Goal: Task Accomplishment & Management: Complete application form

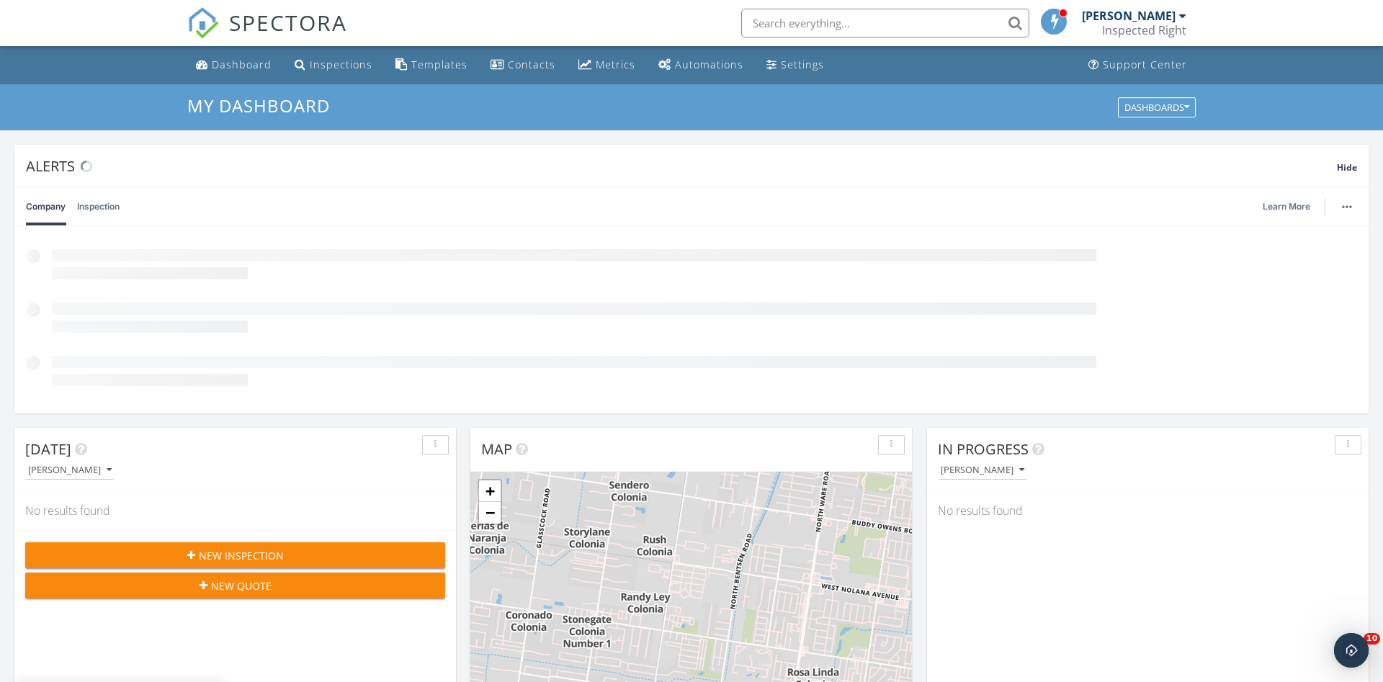
click at [309, 555] on div "New Inspection" at bounding box center [235, 555] width 397 height 15
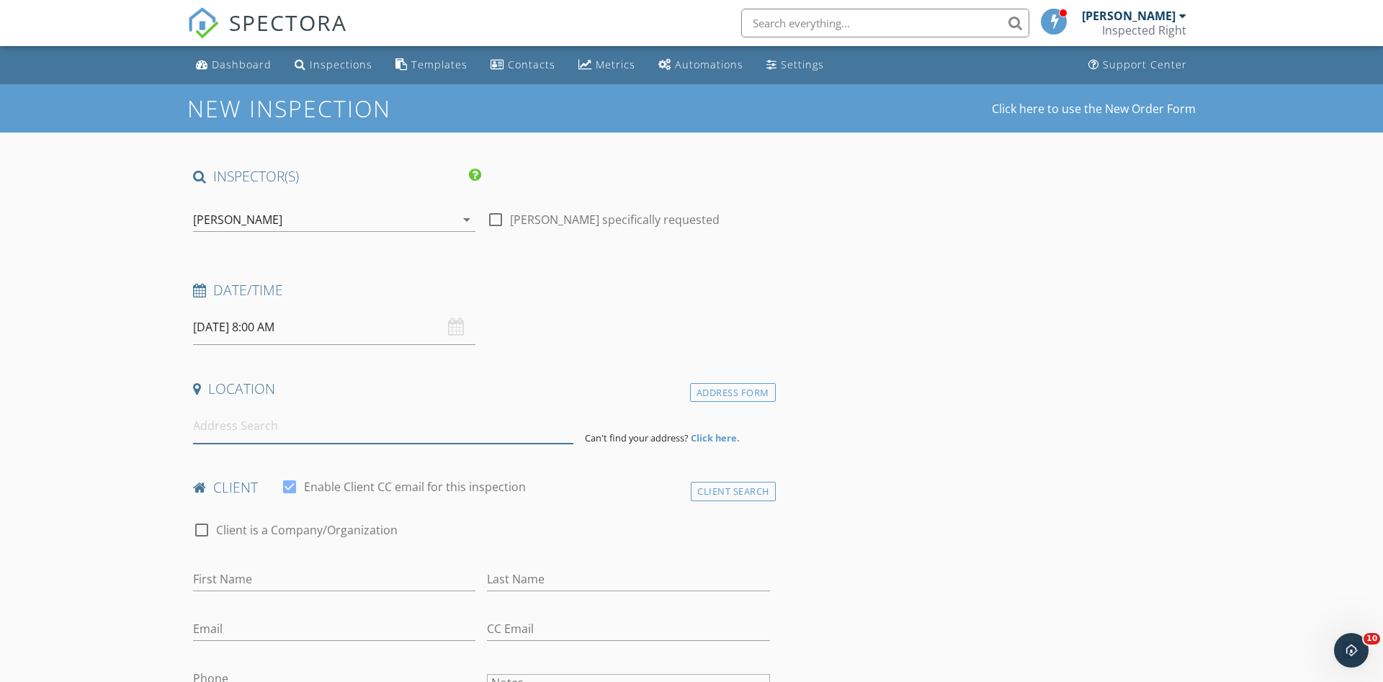
click at [309, 424] on input at bounding box center [383, 426] width 380 height 35
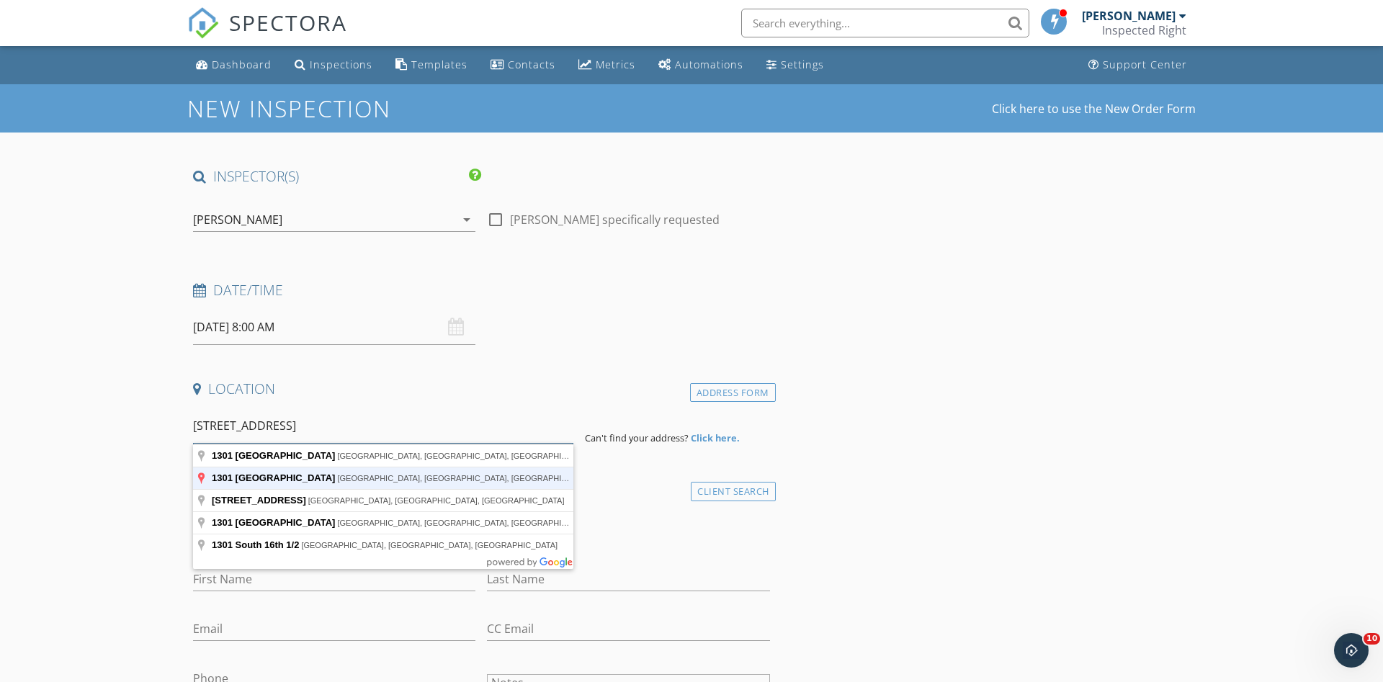
type input "1301 South 16th Avenue, Edinburg, TX, USA"
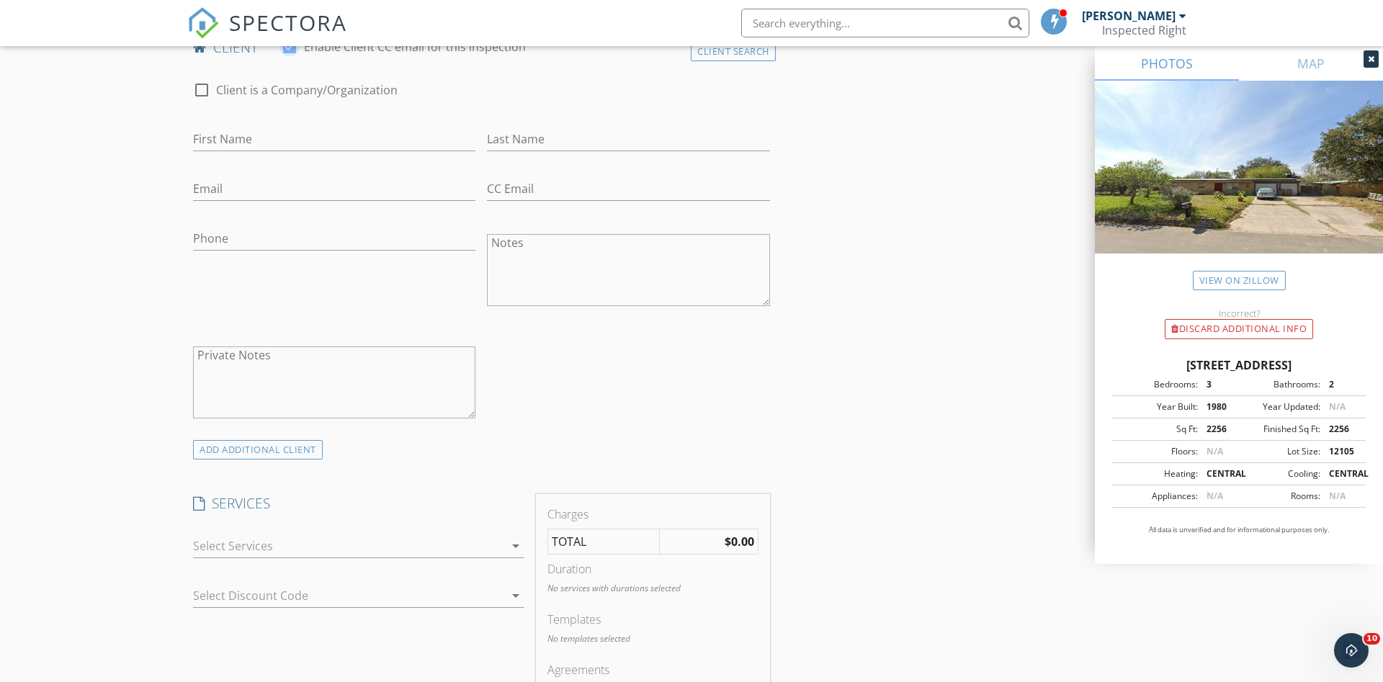
scroll to position [294, 0]
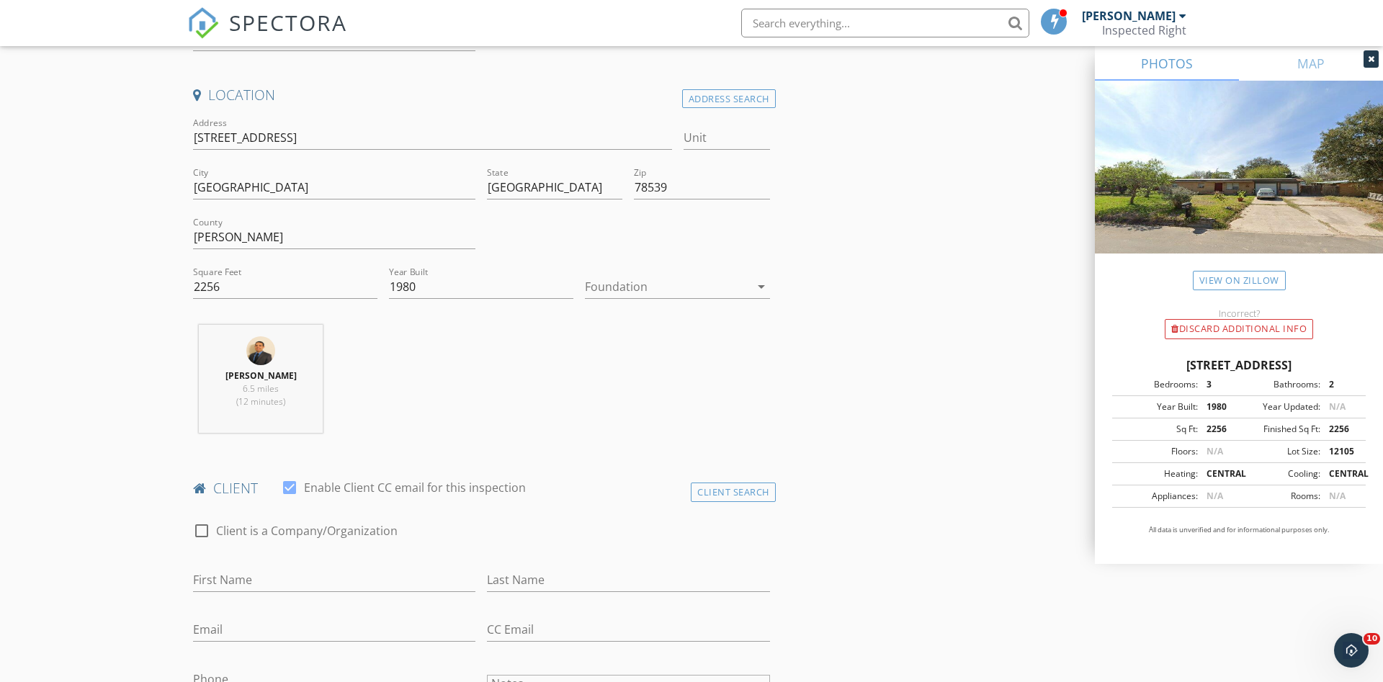
click at [287, 568] on div "First Name" at bounding box center [334, 583] width 282 height 47
click at [279, 584] on input "First Name" at bounding box center [334, 580] width 282 height 24
type input "[PERSON_NAME]"
type input "[EMAIL_ADDRESS][DOMAIN_NAME]"
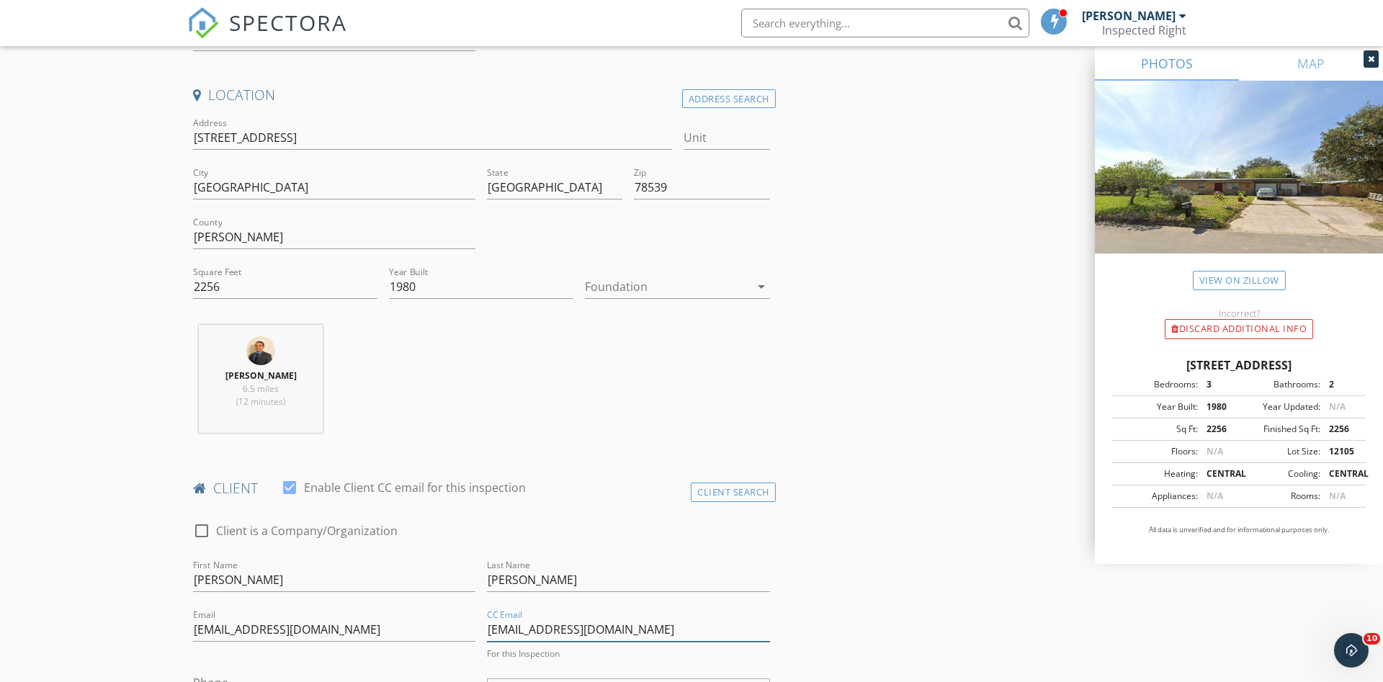
type input "[EMAIL_ADDRESS][DOMAIN_NAME]"
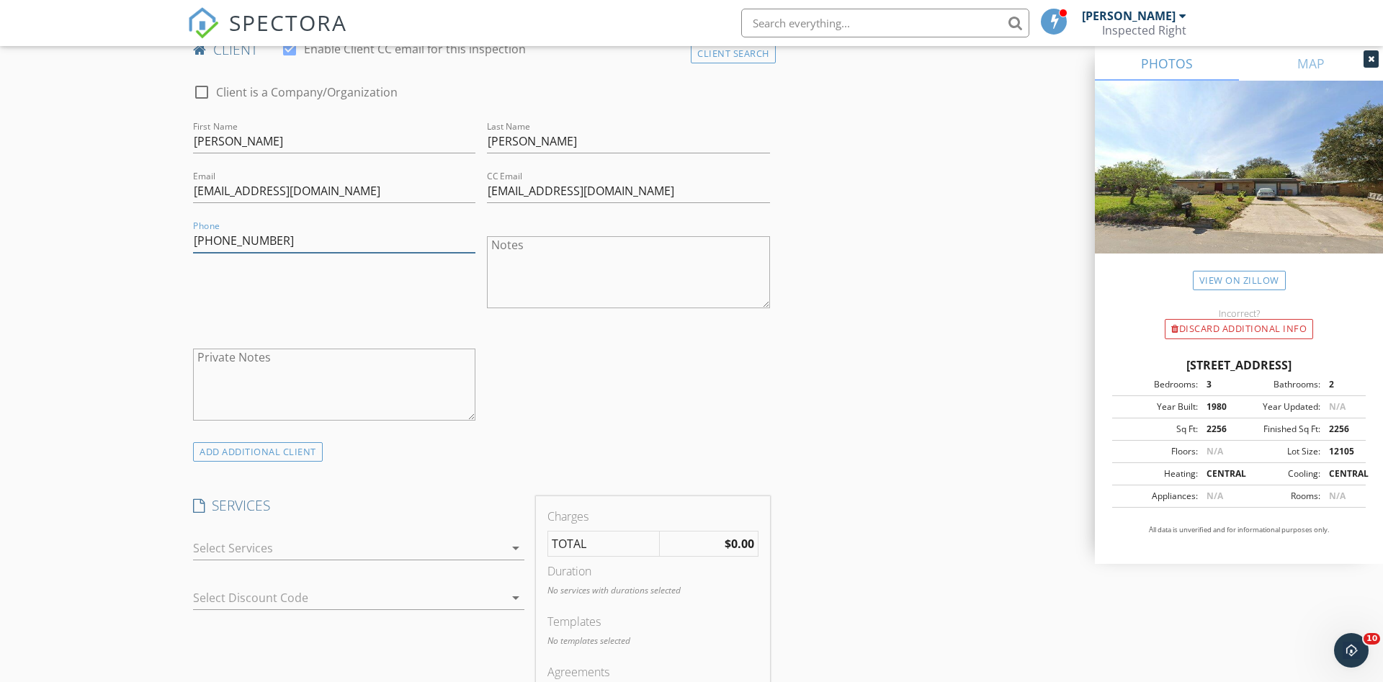
scroll to position [740, 0]
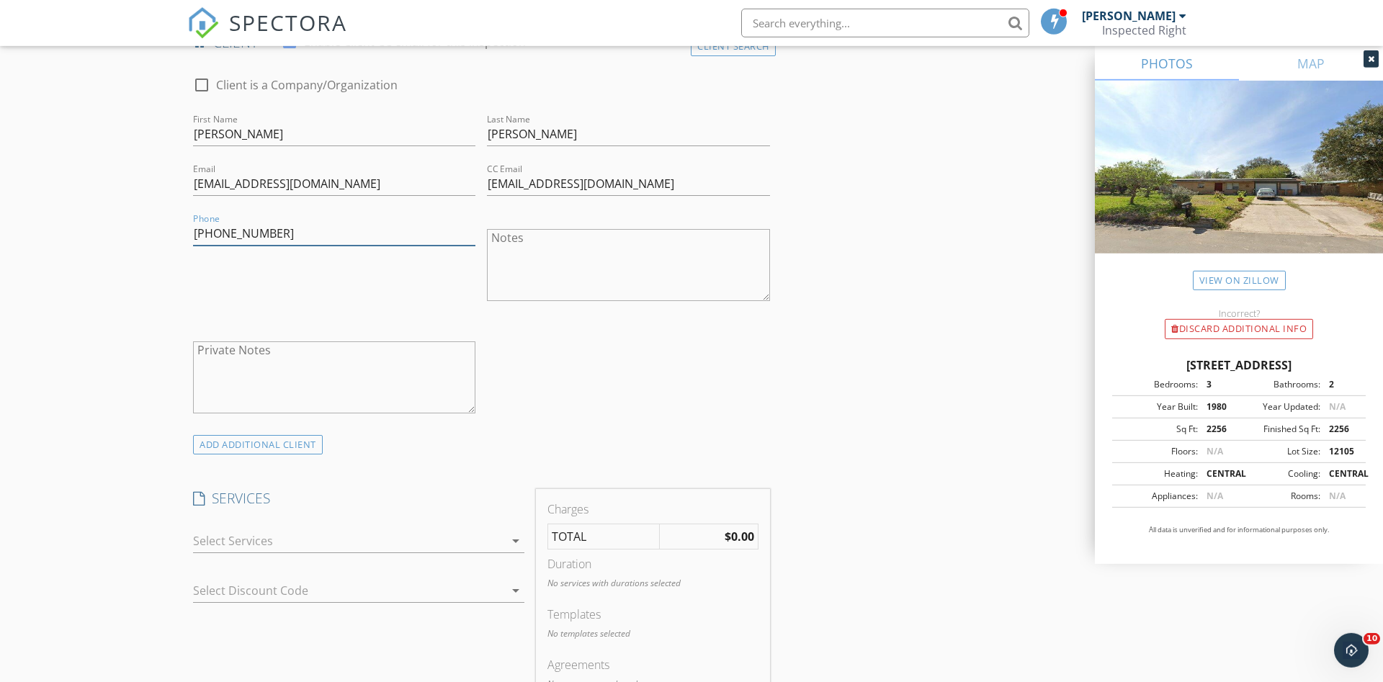
type input "[PHONE_NUMBER]"
click at [218, 549] on div at bounding box center [348, 541] width 311 height 23
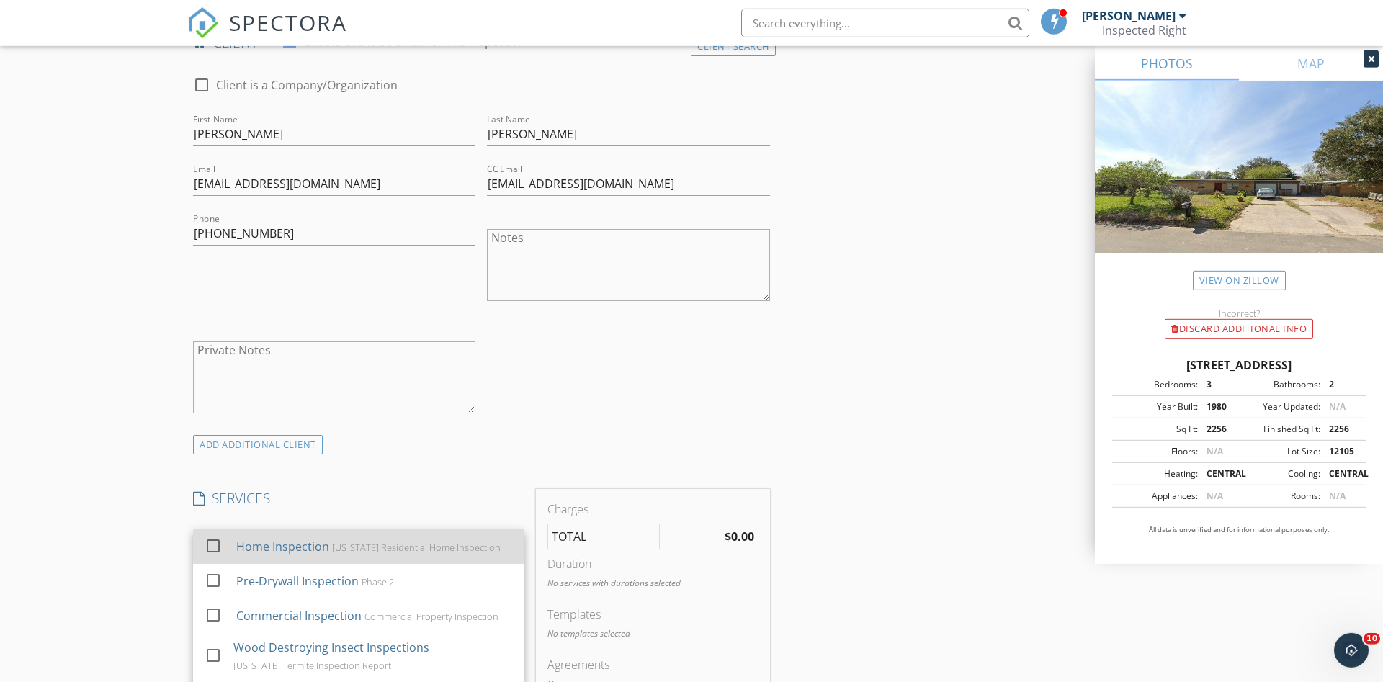
click at [205, 543] on div at bounding box center [213, 546] width 24 height 24
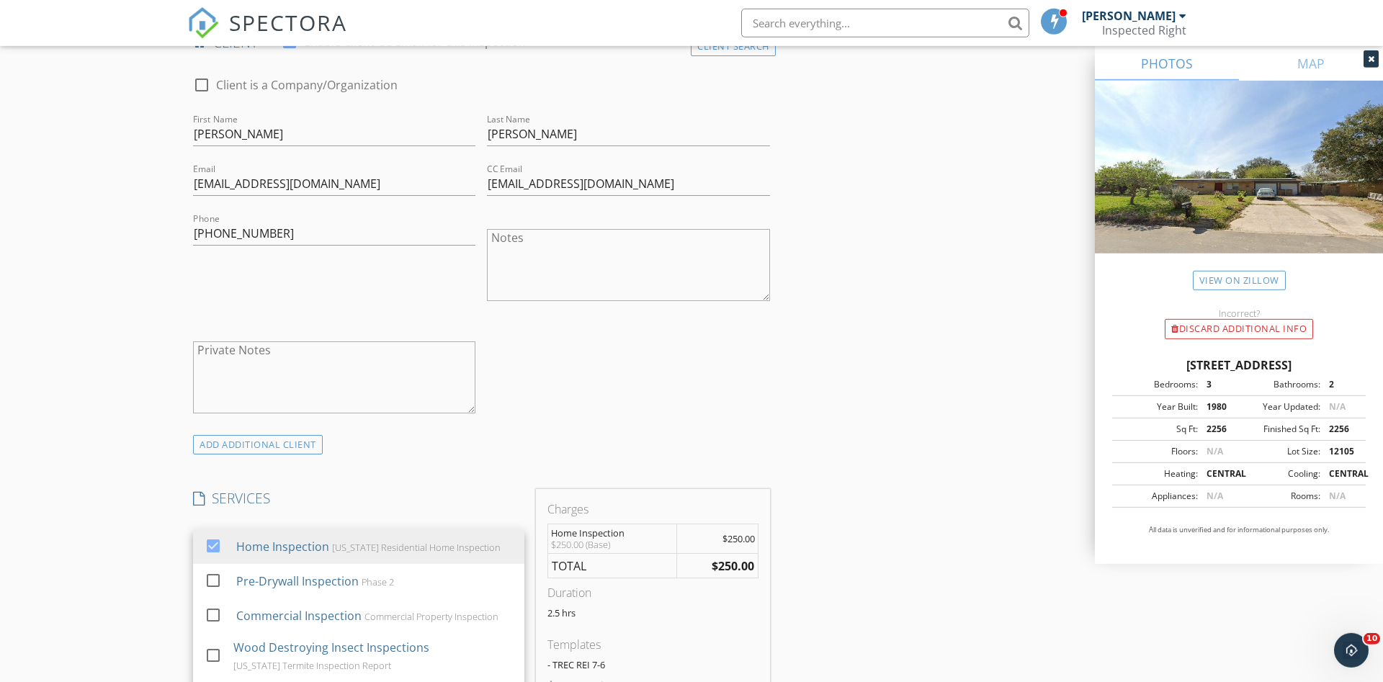
click at [84, 443] on div "New Inspection Click here to use the New Order Form INSPECTOR(S) check_box Adri…" at bounding box center [691, 645] width 1383 height 2602
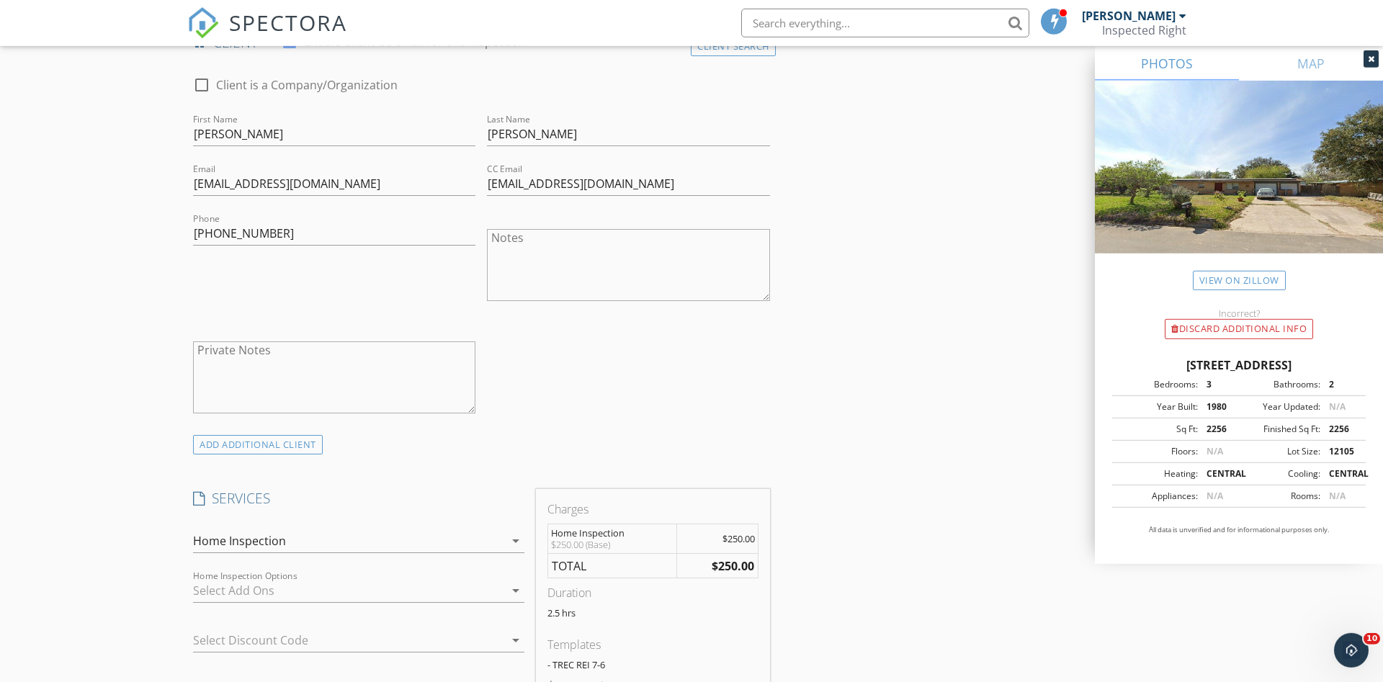
scroll to position [887, 0]
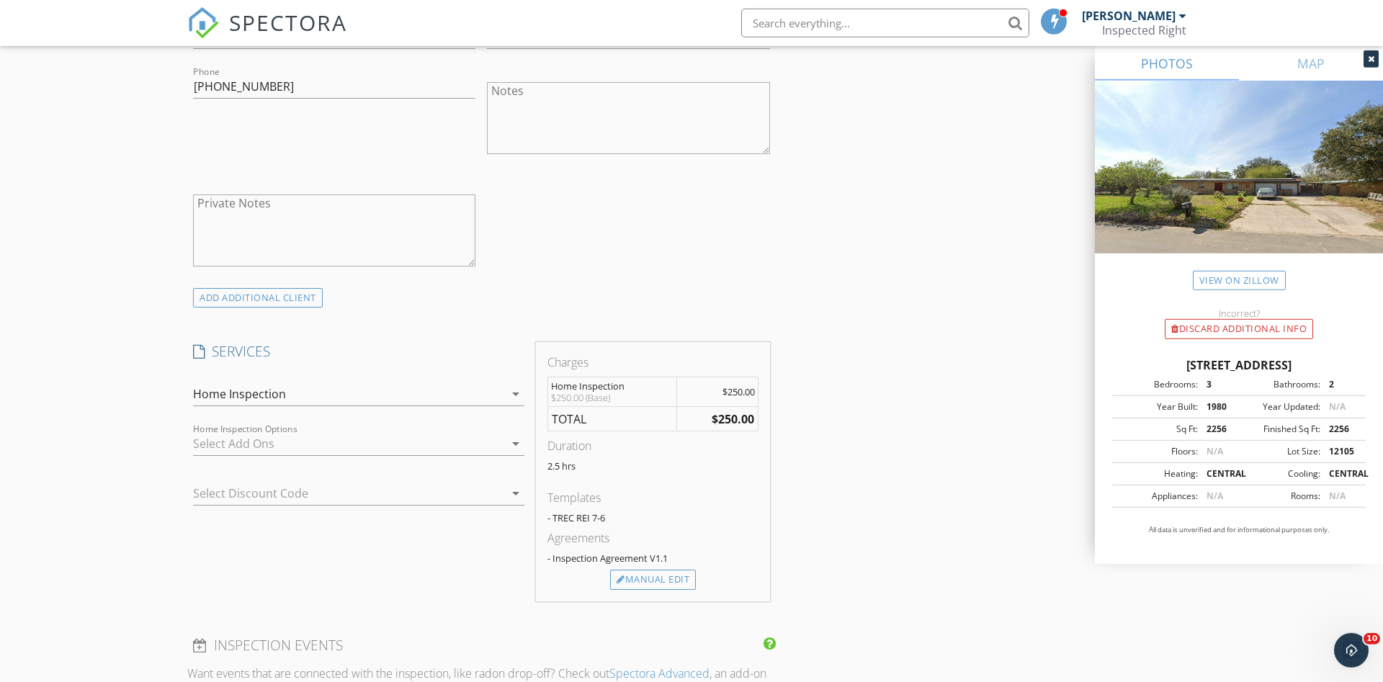
click at [287, 437] on div at bounding box center [348, 443] width 311 height 23
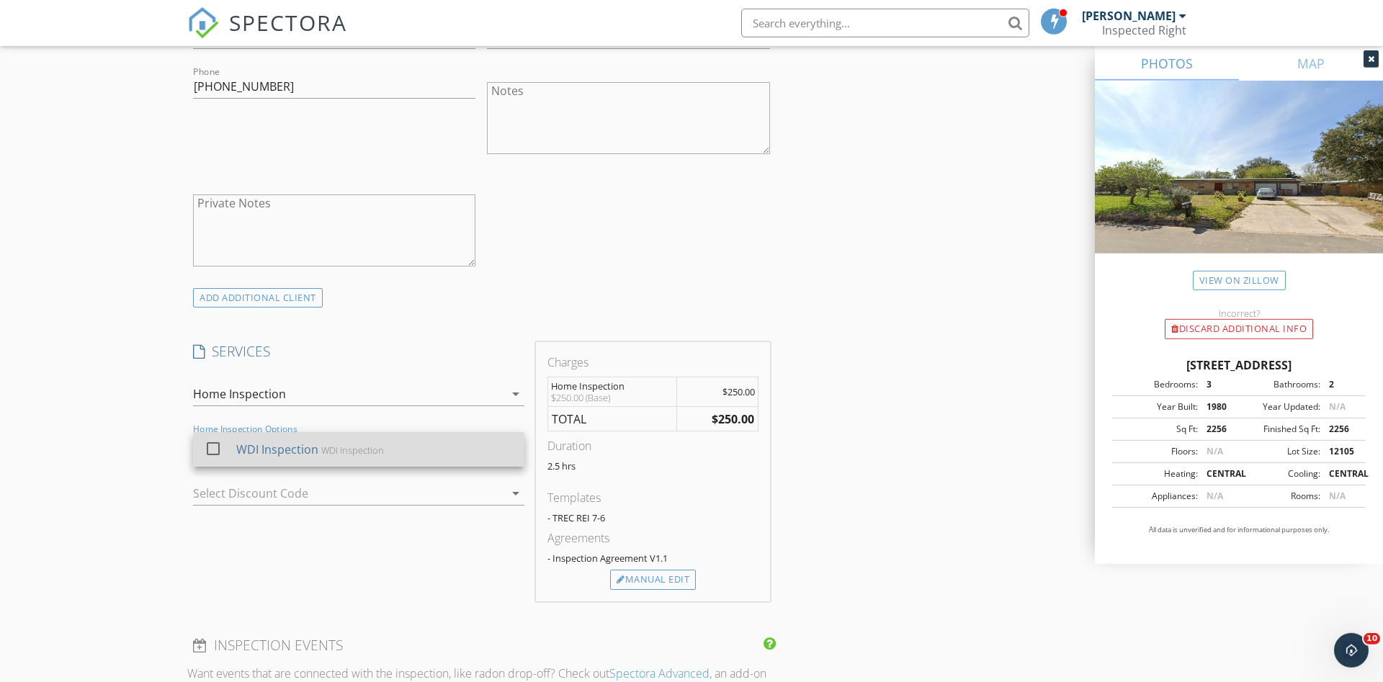
click at [208, 457] on div at bounding box center [213, 449] width 24 height 24
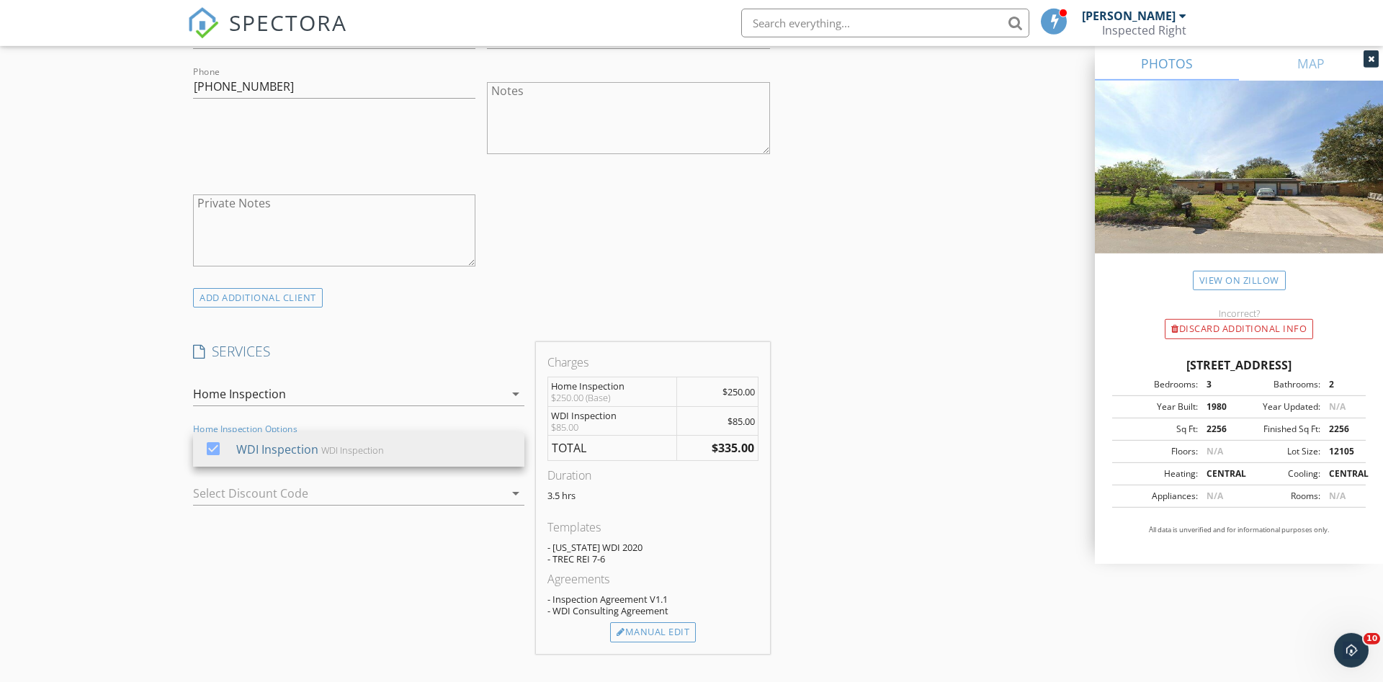
click at [54, 411] on div "New Inspection Click here to use the New Order Form INSPECTOR(S) check_box Adri…" at bounding box center [691, 524] width 1383 height 2655
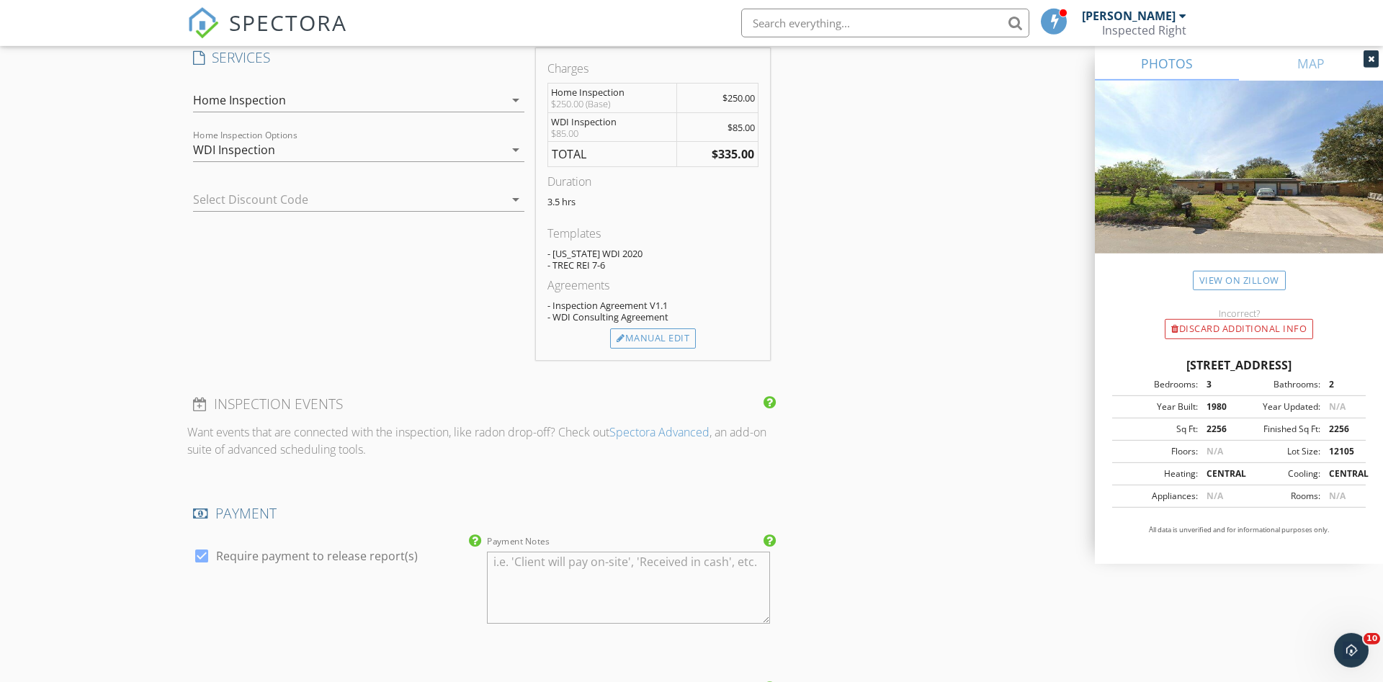
scroll to position [1328, 0]
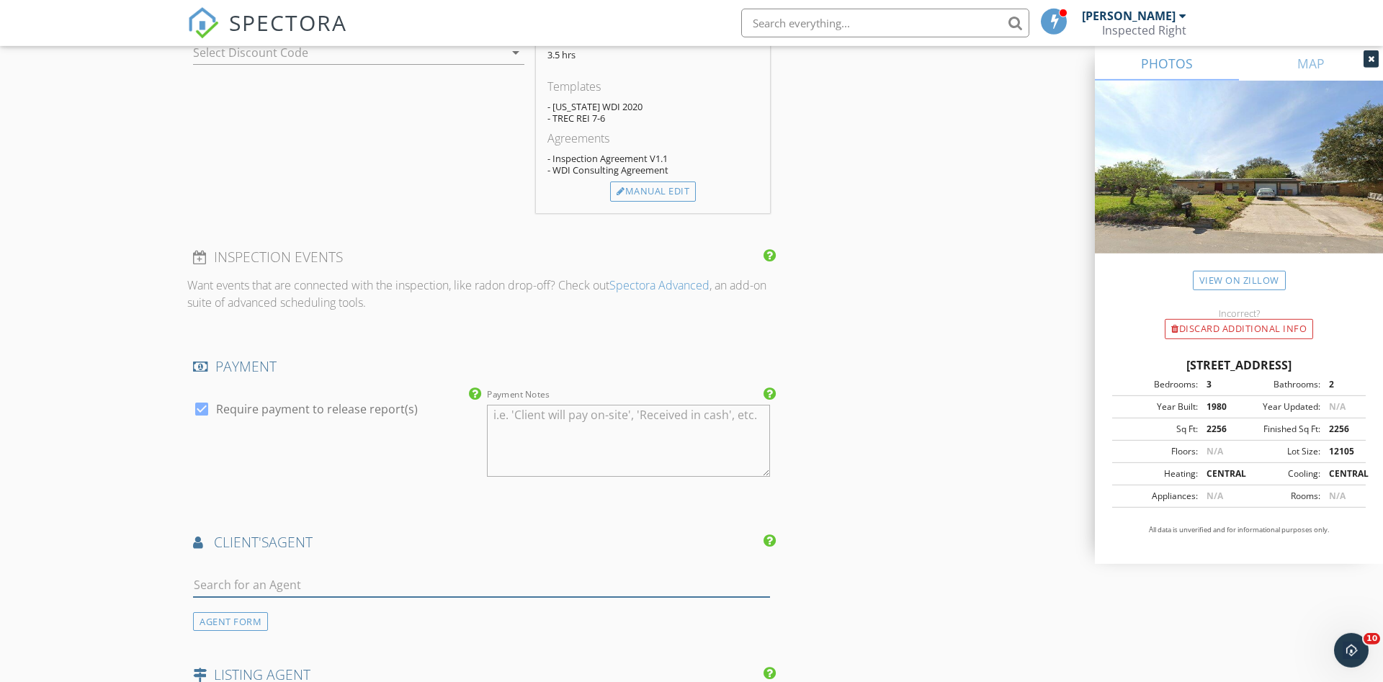
click at [316, 586] on input "text" at bounding box center [481, 586] width 577 height 24
type input "cariss"
click at [289, 631] on li "[PERSON_NAME]" at bounding box center [482, 617] width 576 height 40
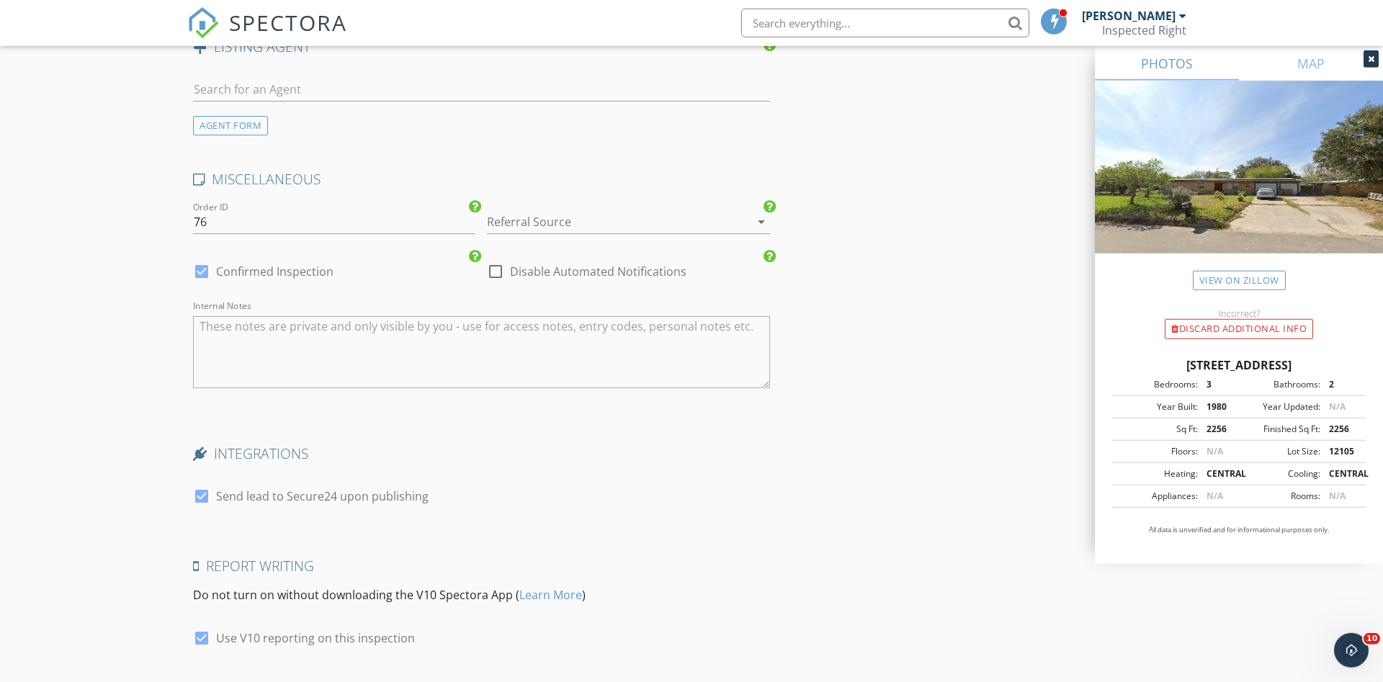
scroll to position [2484, 0]
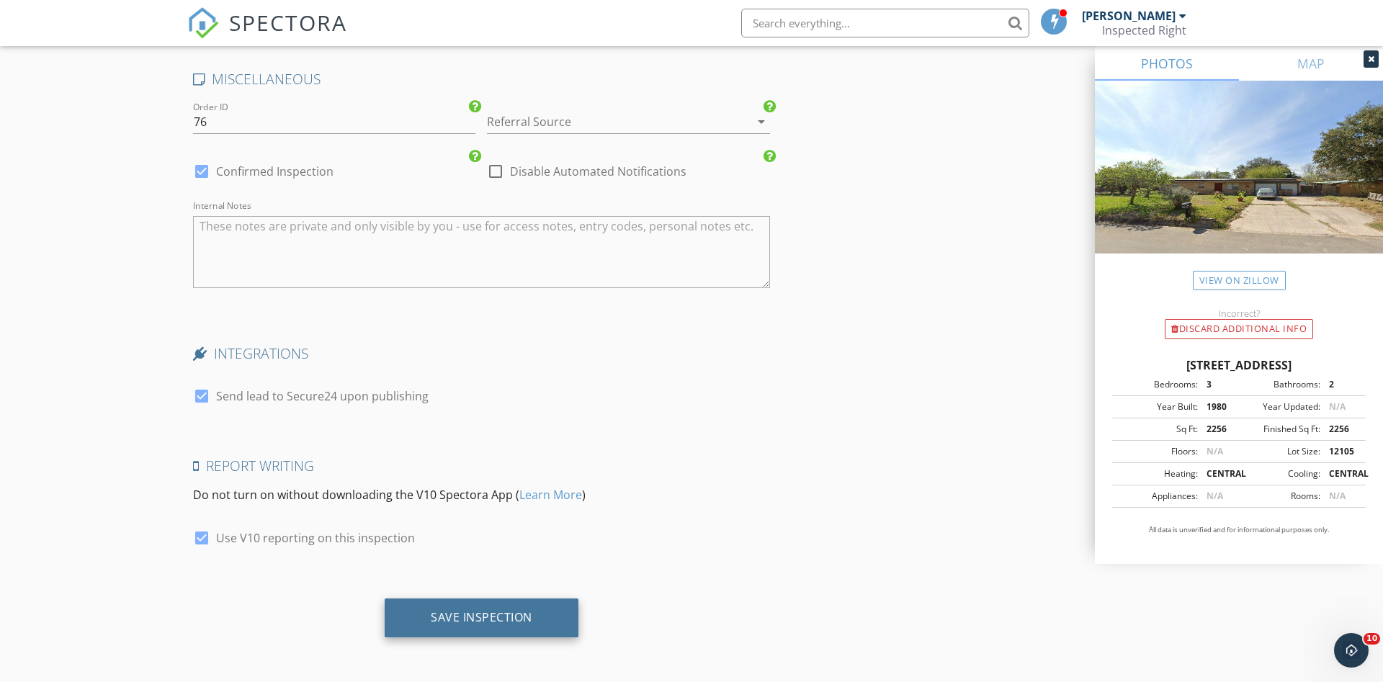
click at [563, 627] on div "Save Inspection" at bounding box center [482, 618] width 194 height 39
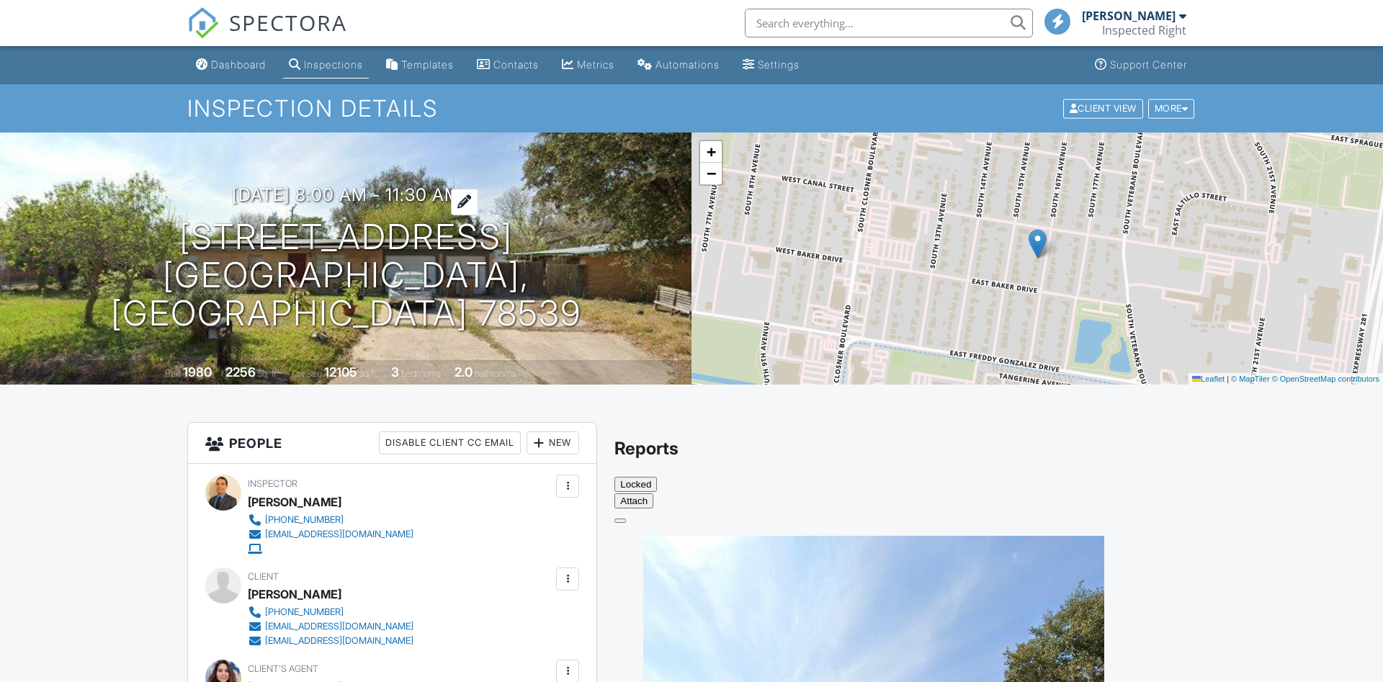
click at [476, 215] on div at bounding box center [464, 202] width 27 height 27
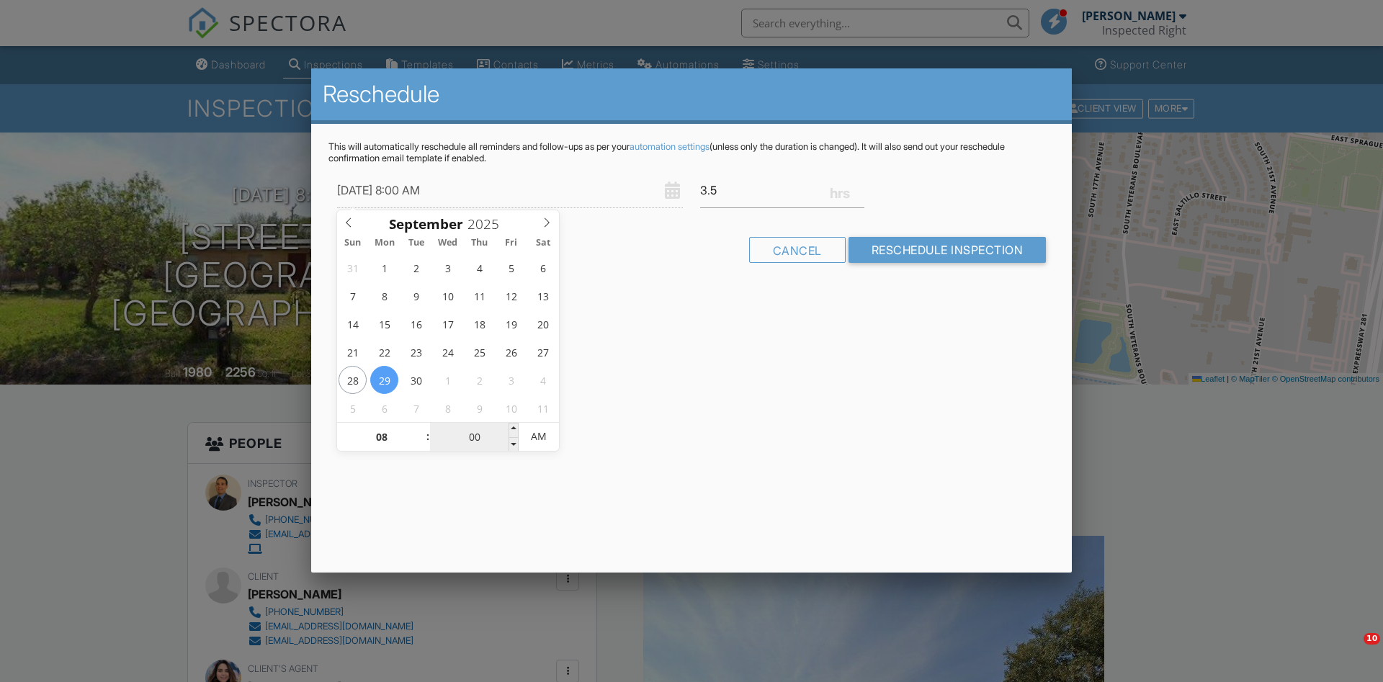
click at [508, 424] on input "00" at bounding box center [474, 437] width 89 height 29
click at [509, 426] on input "00" at bounding box center [474, 437] width 89 height 29
type input "[DATE] 8:05 AM"
type input "05"
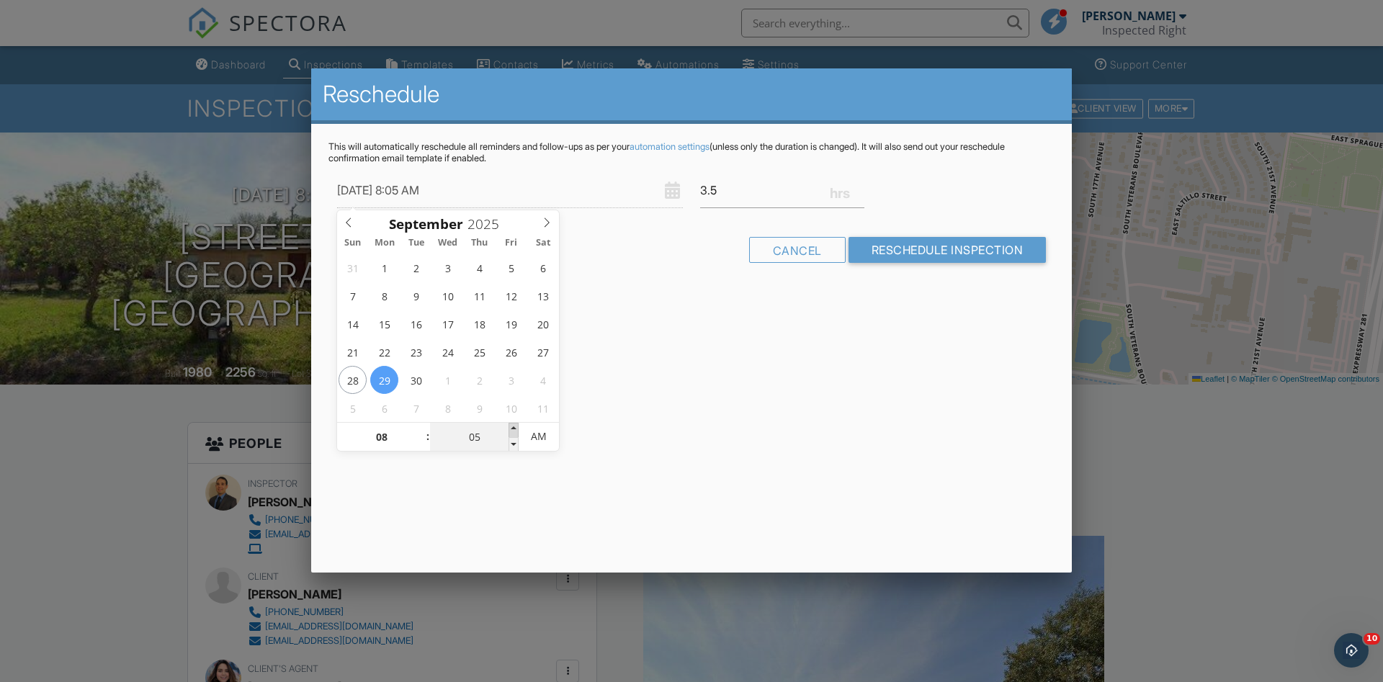
click at [512, 429] on span at bounding box center [514, 430] width 10 height 14
type input "[DATE] 8:10 AM"
type input "10"
click at [512, 429] on span at bounding box center [514, 430] width 10 height 14
type input "[DATE] 8:15 AM"
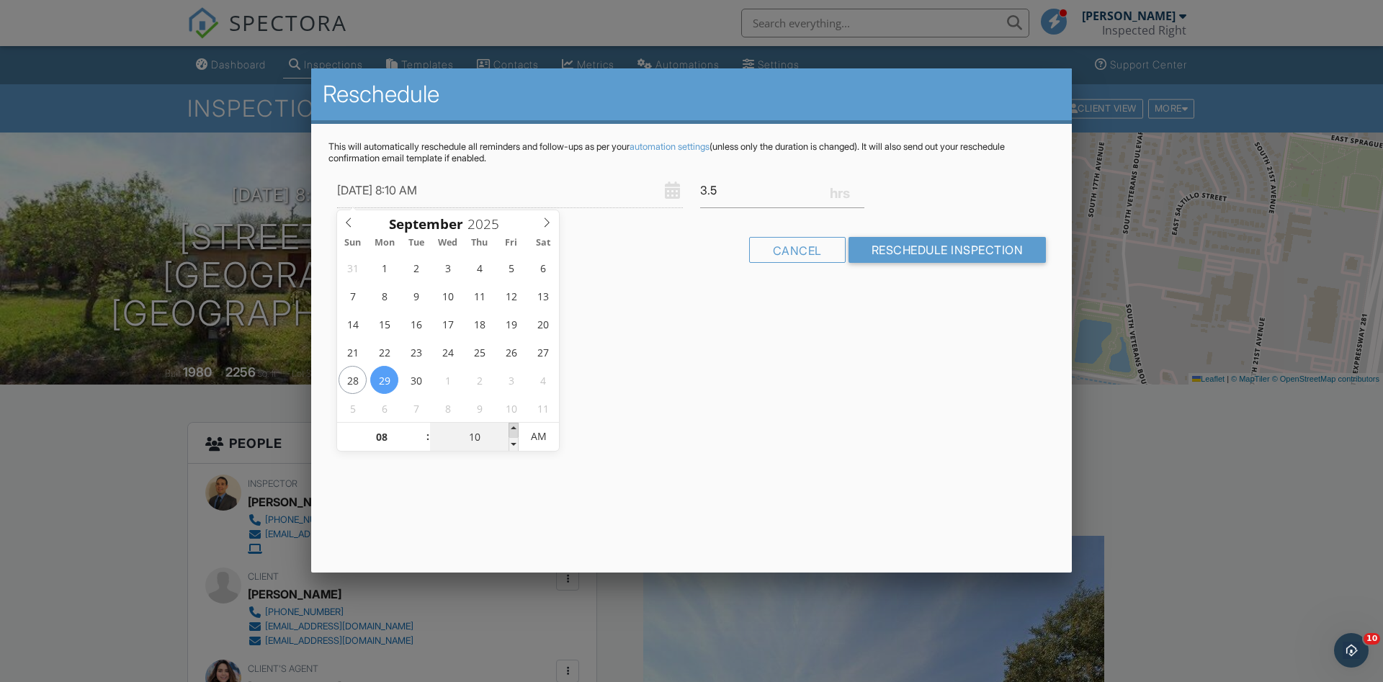
type input "15"
click at [512, 429] on span at bounding box center [514, 430] width 10 height 14
type input "[DATE] 8:20 AM"
type input "20"
click at [512, 429] on span at bounding box center [514, 430] width 10 height 14
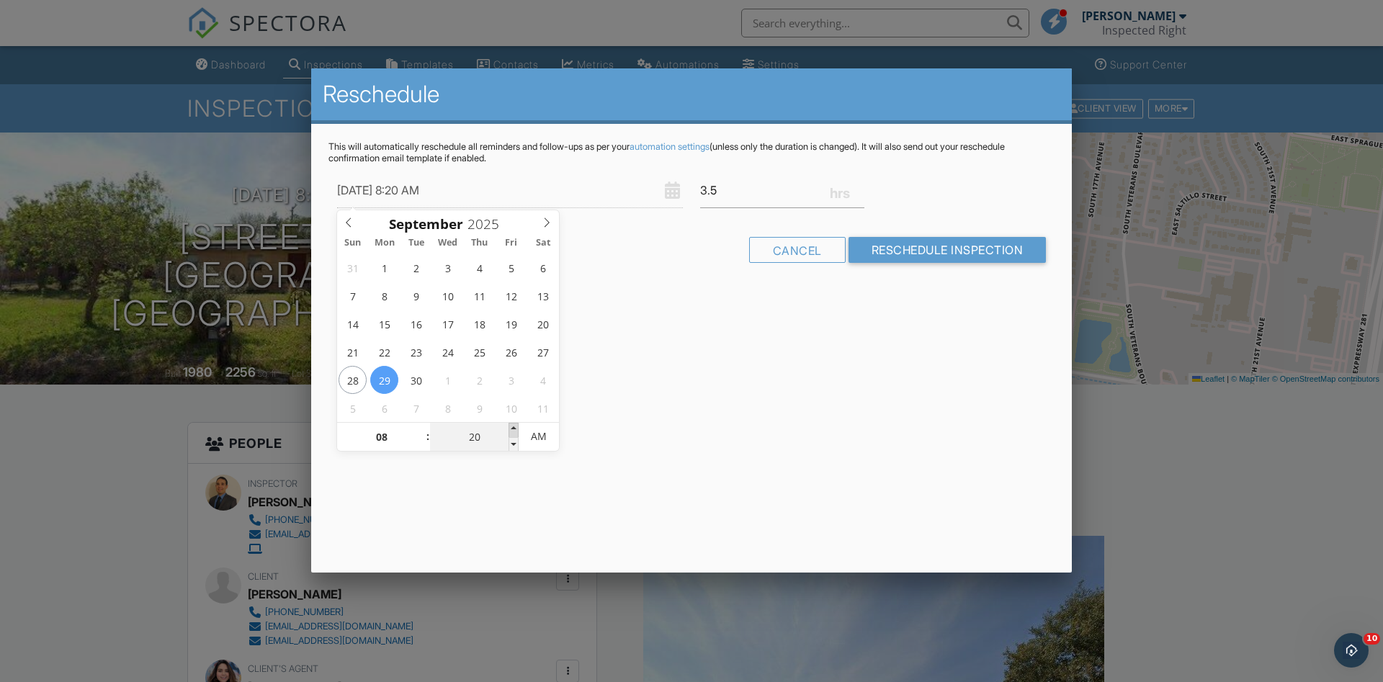
type input "[DATE] 8:25 AM"
type input "25"
click at [512, 429] on span at bounding box center [514, 430] width 10 height 14
type input "[DATE] 8:30 AM"
type input "30"
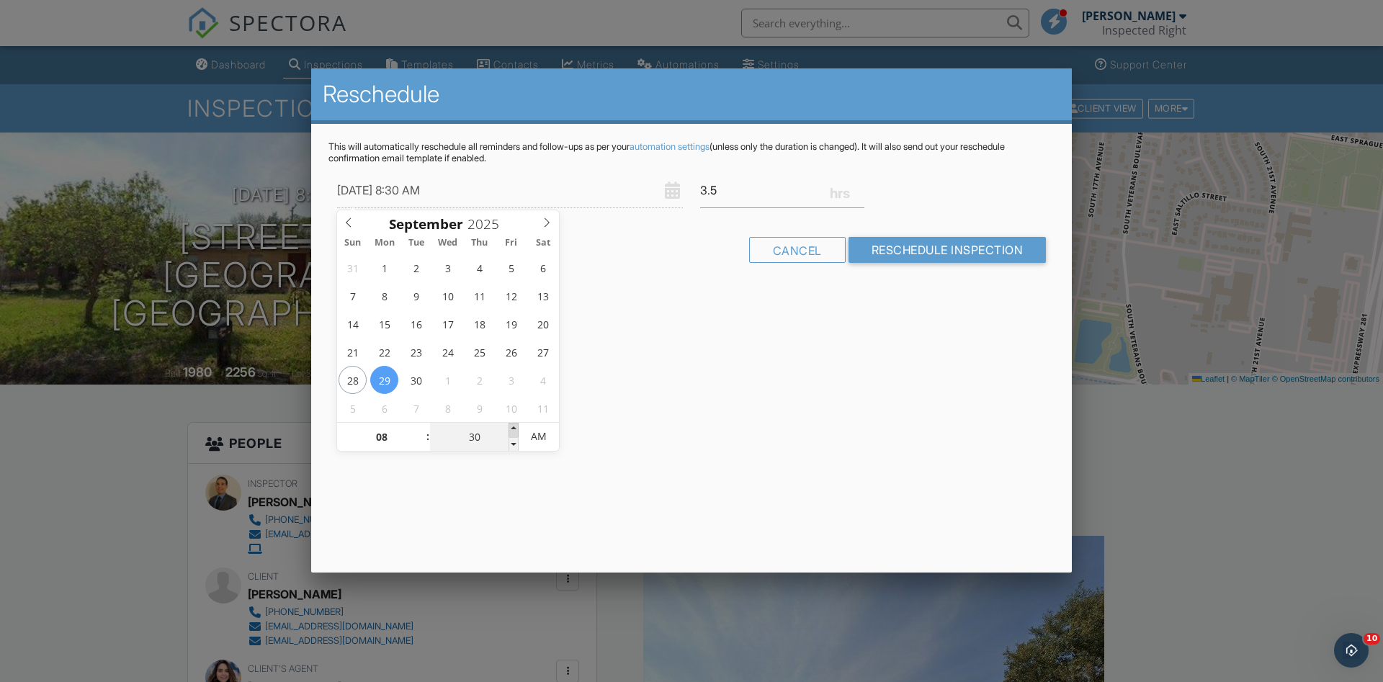
click at [512, 429] on span at bounding box center [514, 430] width 10 height 14
type input "[DATE] 8:35 AM"
type input "35"
click at [512, 429] on span at bounding box center [514, 430] width 10 height 14
type input "[DATE] 8:40 AM"
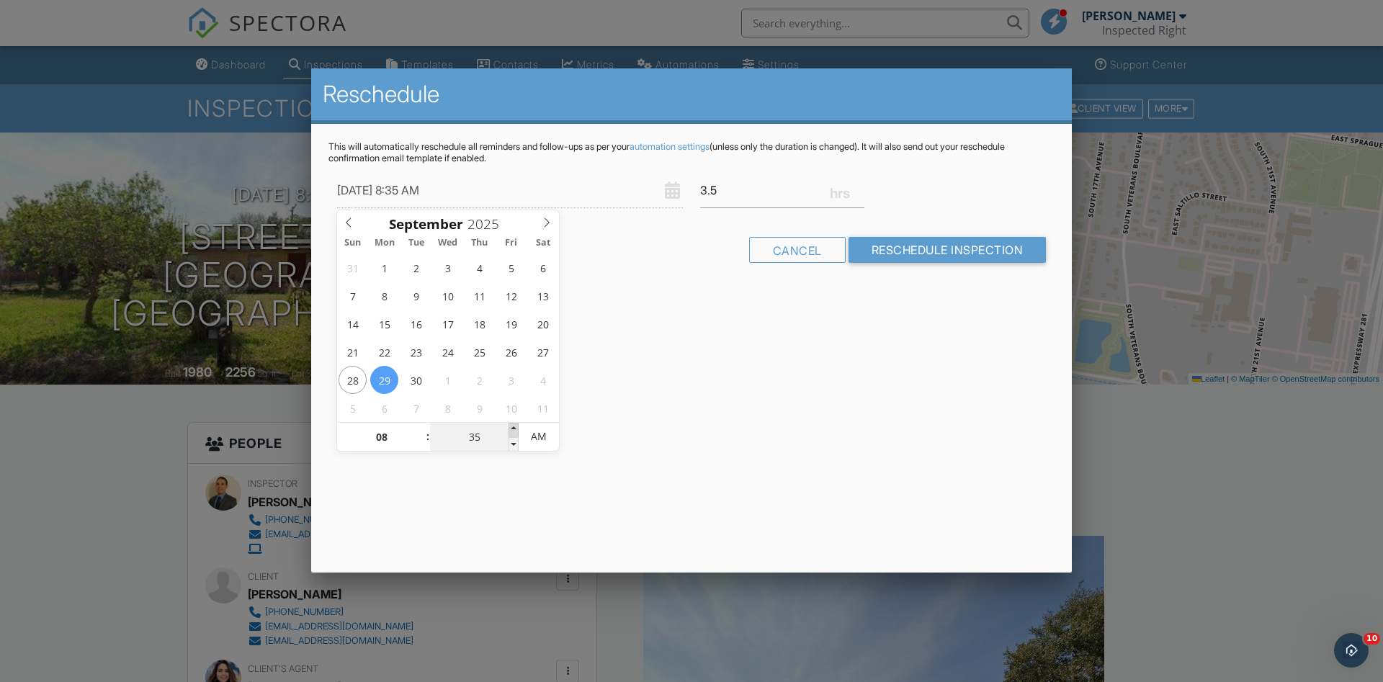
type input "40"
click at [512, 429] on span at bounding box center [514, 430] width 10 height 14
type input "[DATE] 8:45 AM"
type input "45"
click at [512, 428] on span at bounding box center [514, 430] width 10 height 14
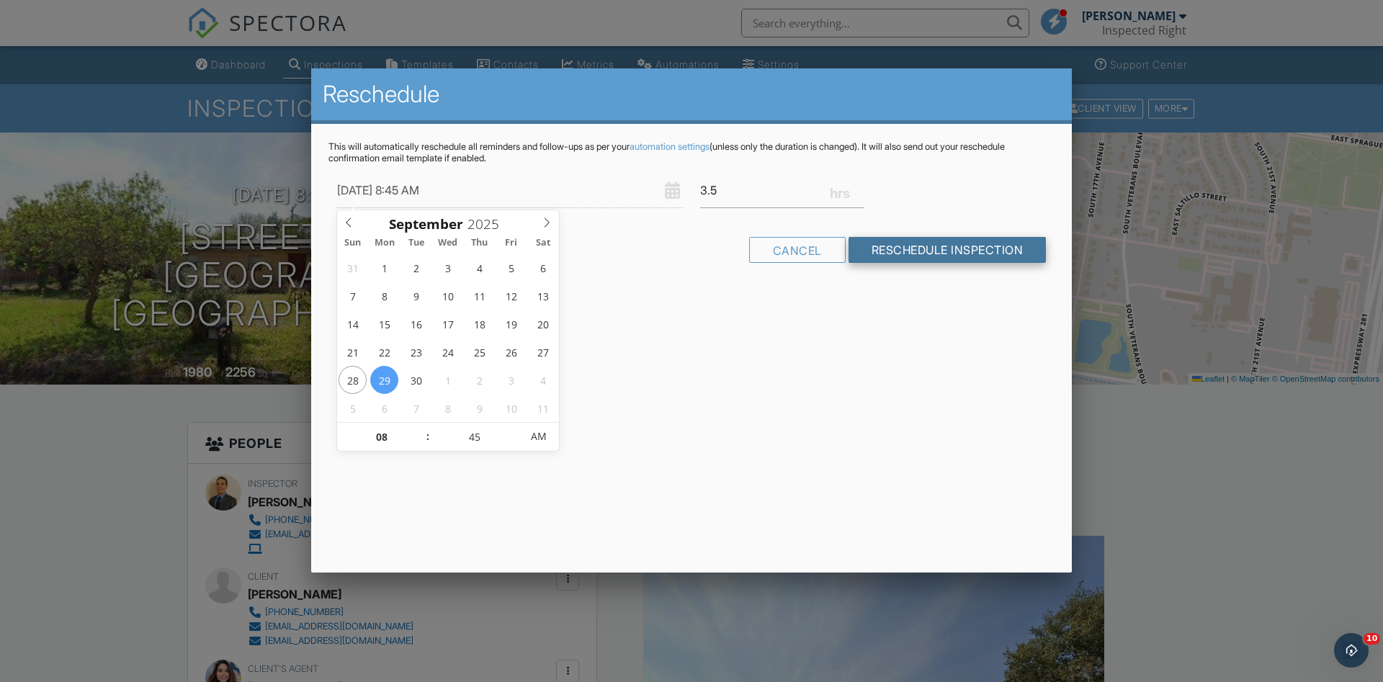
click at [917, 254] on input "Reschedule Inspection" at bounding box center [948, 250] width 198 height 26
